Goal: Task Accomplishment & Management: Complete application form

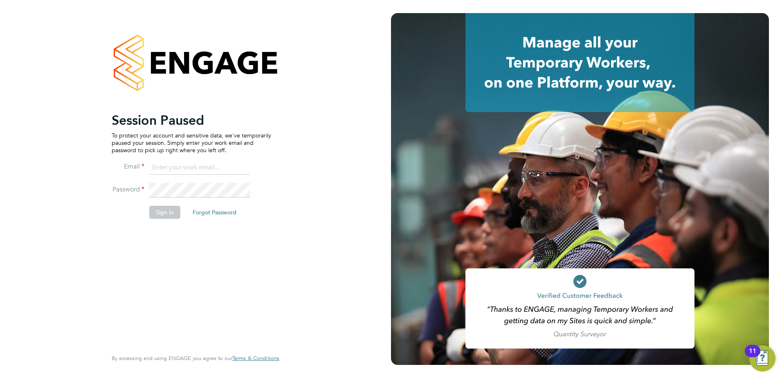
type input "jamesc@educationmattersgroup.co.uk"
click at [162, 210] on button "Sign In" at bounding box center [164, 212] width 31 height 13
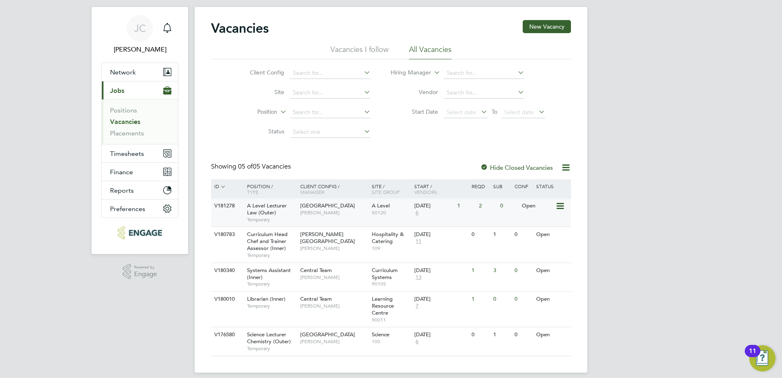
scroll to position [24, 0]
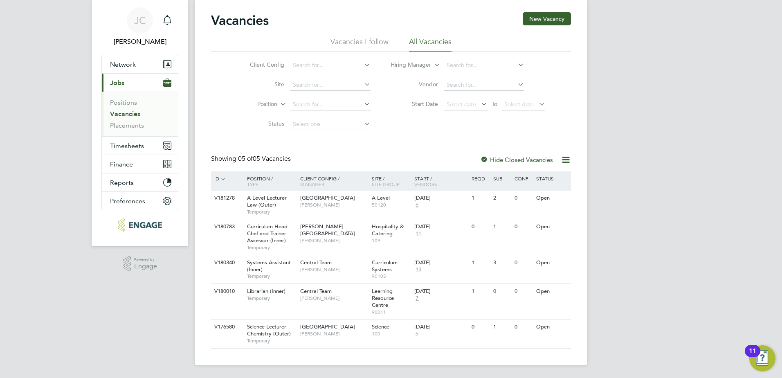
click at [128, 129] on li "Placements" at bounding box center [140, 126] width 61 height 8
click at [127, 126] on link "Placements" at bounding box center [127, 126] width 34 height 8
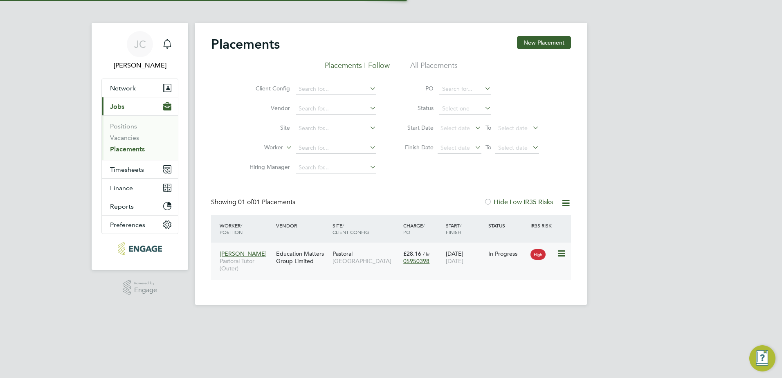
scroll to position [8, 38]
click at [350, 261] on span "Redbridge Campus" at bounding box center [366, 260] width 67 height 7
click at [118, 137] on link "Vacancies" at bounding box center [124, 138] width 29 height 8
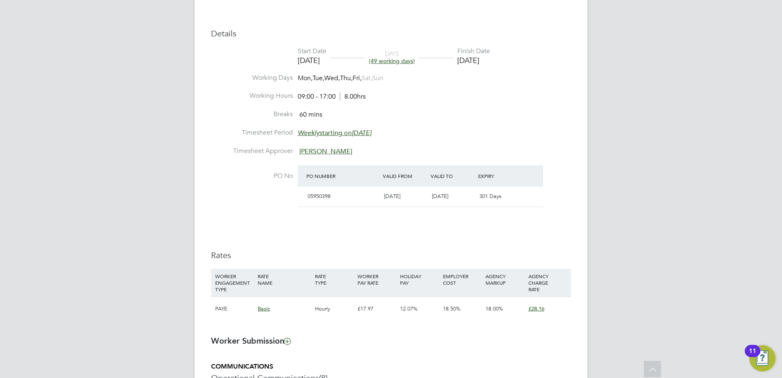
scroll to position [327, 0]
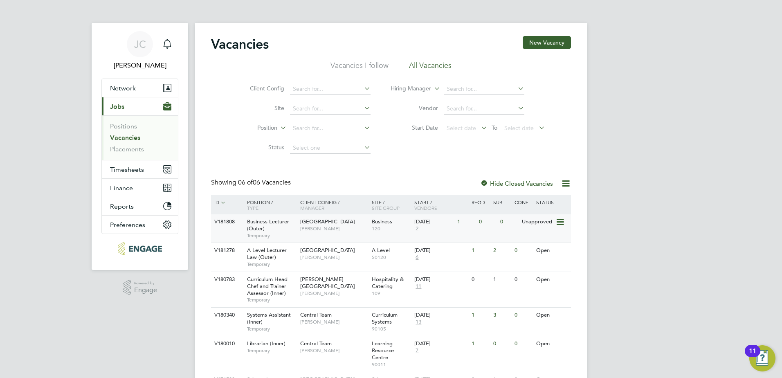
click at [320, 225] on span "[GEOGRAPHIC_DATA]" at bounding box center [327, 221] width 55 height 7
click at [287, 219] on span "Business Lecturer (Outer)" at bounding box center [268, 225] width 42 height 14
click at [285, 221] on span "Business Lecturer (Outer)" at bounding box center [268, 225] width 42 height 14
click at [313, 223] on span "[GEOGRAPHIC_DATA]" at bounding box center [327, 221] width 55 height 7
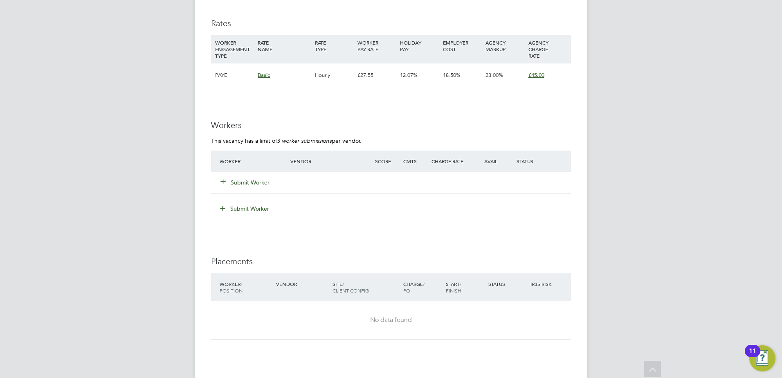
scroll to position [1228, 0]
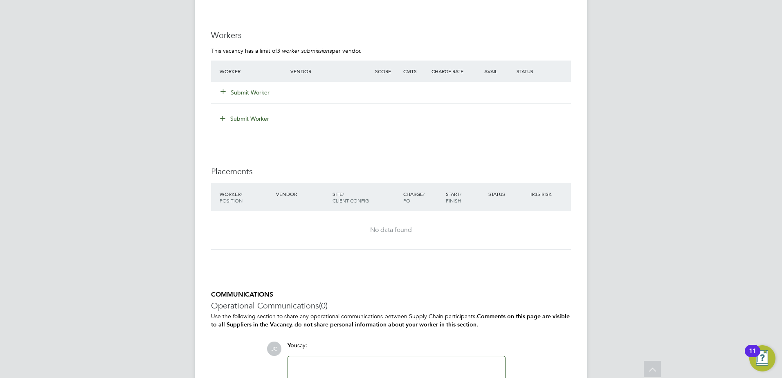
click at [248, 88] on button "Submit Worker" at bounding box center [245, 92] width 49 height 8
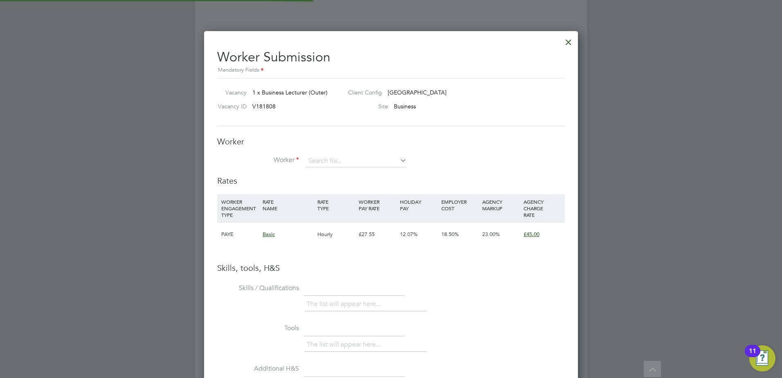
scroll to position [517, 374]
click at [172, 156] on div at bounding box center [391, 189] width 782 height 378
click at [566, 41] on div at bounding box center [568, 40] width 15 height 15
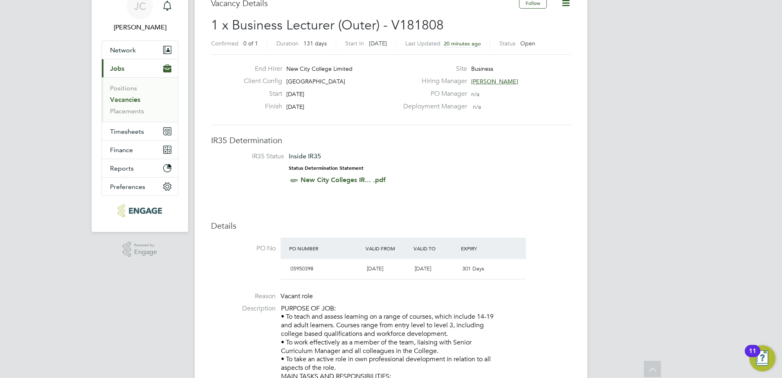
scroll to position [0, 0]
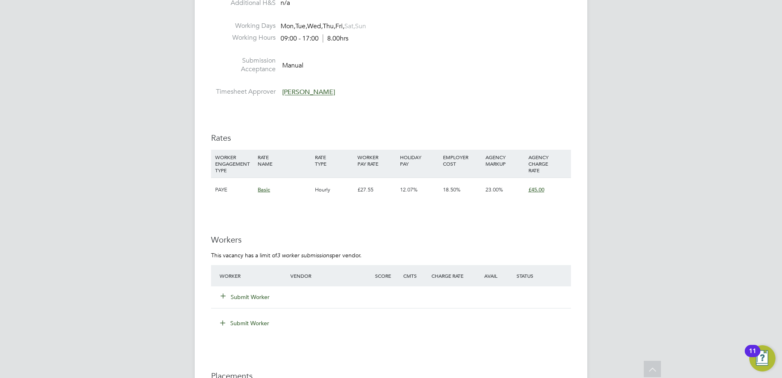
scroll to position [1146, 0]
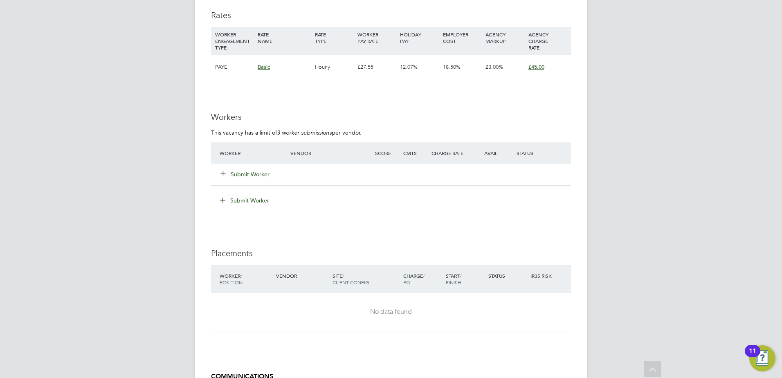
click at [235, 170] on button "Submit Worker" at bounding box center [245, 174] width 49 height 8
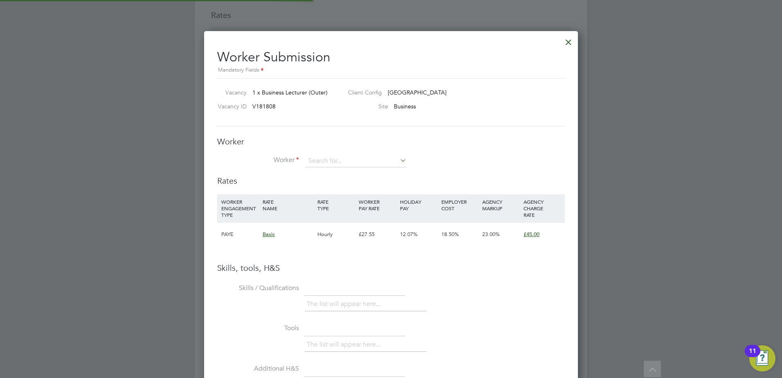
scroll to position [517, 374]
click at [357, 165] on input at bounding box center [356, 161] width 101 height 12
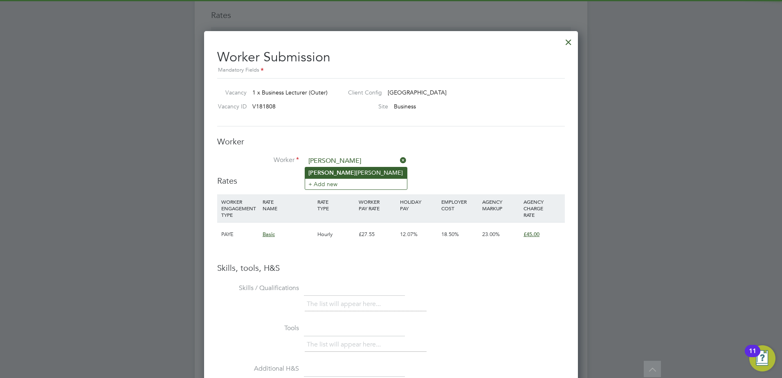
click at [350, 172] on li "Abigail Allison" at bounding box center [356, 172] width 102 height 11
type input "[PERSON_NAME]"
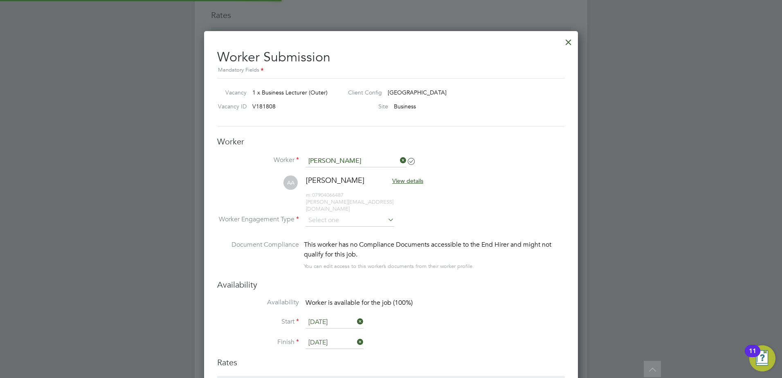
scroll to position [699, 374]
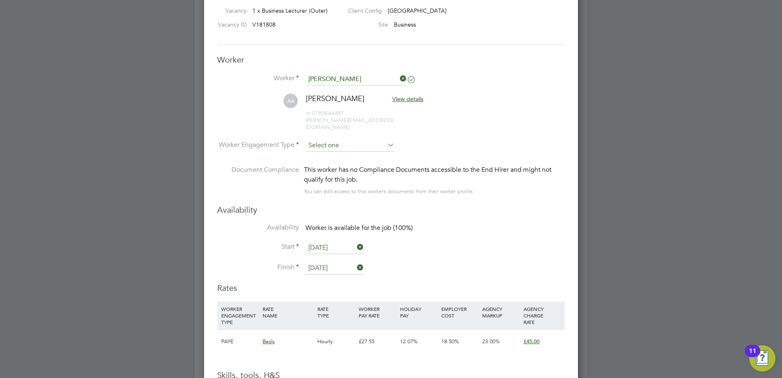
click at [377, 140] on input at bounding box center [350, 146] width 89 height 12
click at [362, 159] on li "PAYE" at bounding box center [350, 161] width 90 height 11
type input "PAYE"
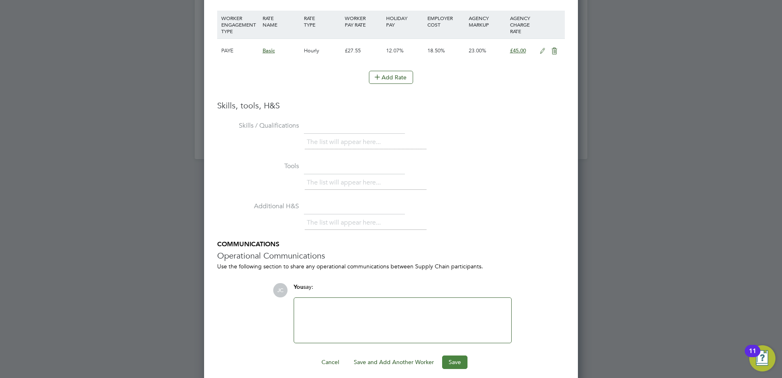
click at [455, 356] on button "Save" at bounding box center [454, 362] width 25 height 13
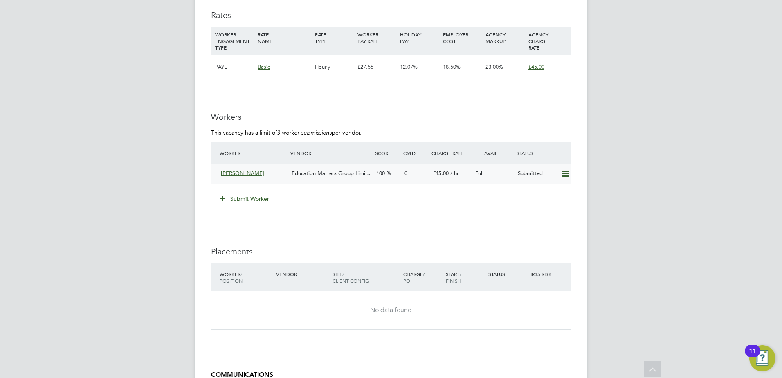
click at [297, 178] on div "Education Matters Group Limi…" at bounding box center [330, 174] width 85 height 14
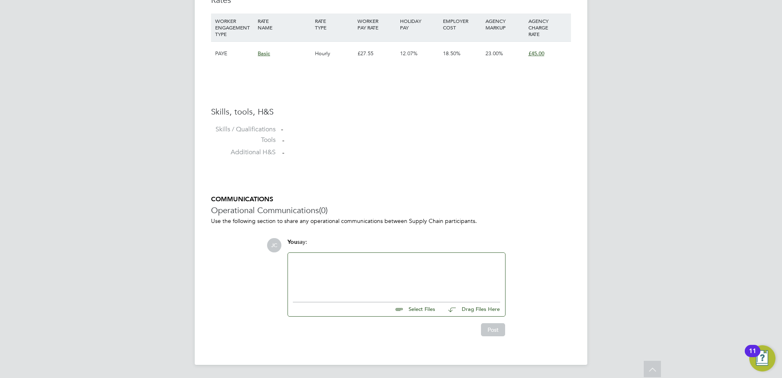
click at [321, 274] on div at bounding box center [396, 275] width 207 height 35
click at [421, 311] on input "file" at bounding box center [439, 308] width 123 height 11
type input "C:\fakepath\Abigail CV - Business.docx"
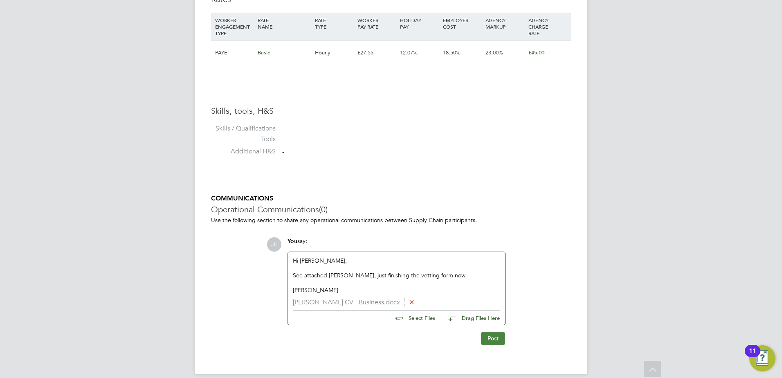
click at [494, 337] on button "Post" at bounding box center [493, 338] width 24 height 13
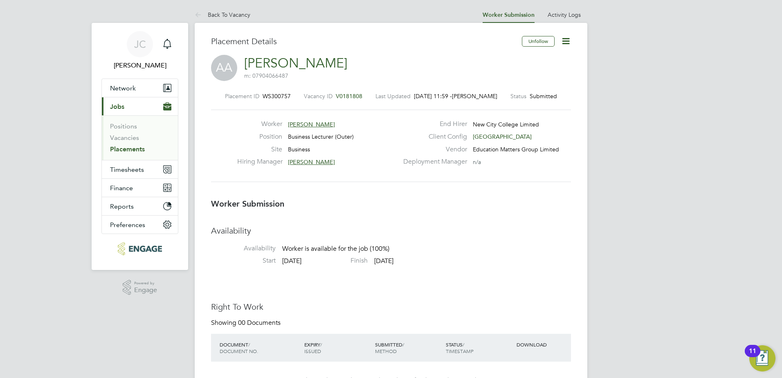
click at [138, 142] on li "Vacancies" at bounding box center [140, 139] width 61 height 11
click at [136, 140] on link "Vacancies" at bounding box center [124, 138] width 29 height 8
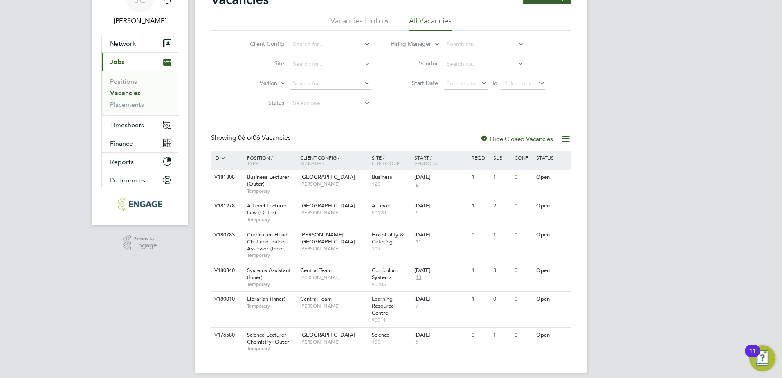
scroll to position [52, 0]
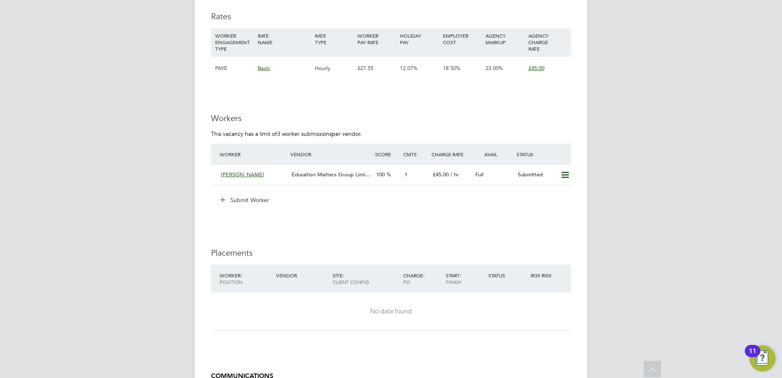
scroll to position [1147, 0]
click at [307, 174] on span "Education Matters Group Limi…" at bounding box center [331, 172] width 79 height 7
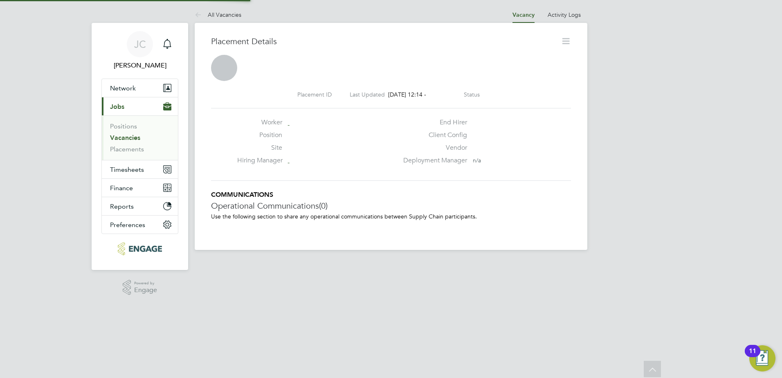
scroll to position [4, 4]
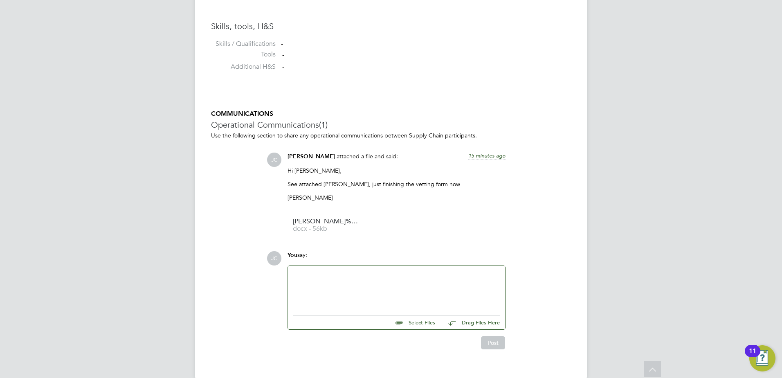
click at [318, 285] on div at bounding box center [396, 288] width 207 height 35
click at [425, 318] on input "file" at bounding box center [439, 321] width 123 height 11
type input "C:\fakepath\NCC-Vetting Form-[PERSON_NAME].docx"
click at [489, 351] on button "Post" at bounding box center [493, 350] width 24 height 13
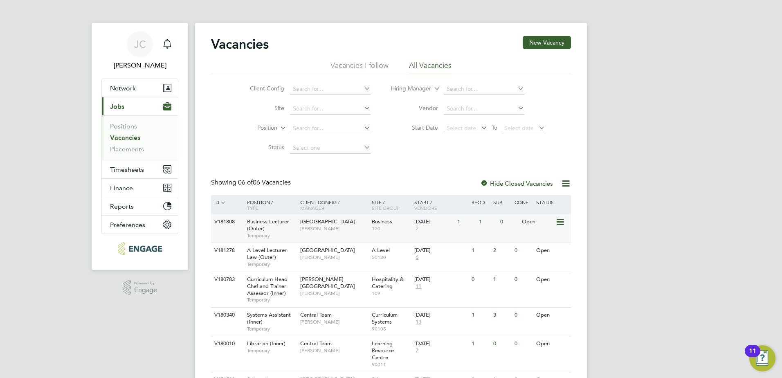
click at [311, 223] on span "[GEOGRAPHIC_DATA]" at bounding box center [327, 221] width 55 height 7
click at [274, 220] on span "Business Lecturer (Outer)" at bounding box center [268, 225] width 42 height 14
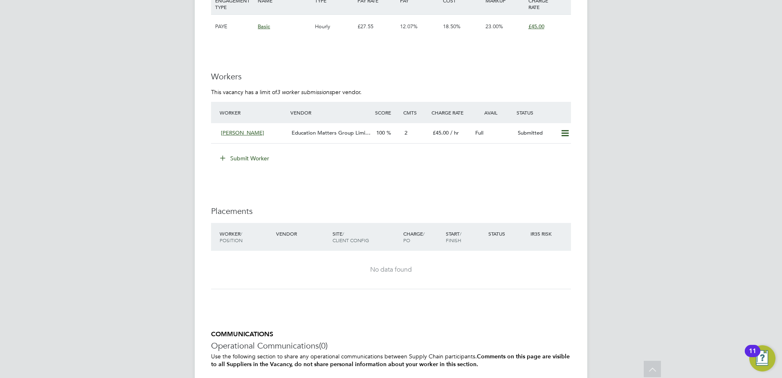
scroll to position [1187, 0]
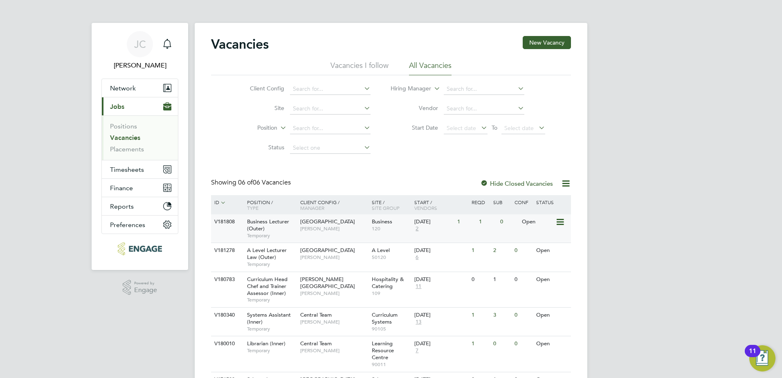
click at [308, 219] on span "[GEOGRAPHIC_DATA]" at bounding box center [327, 221] width 55 height 7
